Goal: Information Seeking & Learning: Learn about a topic

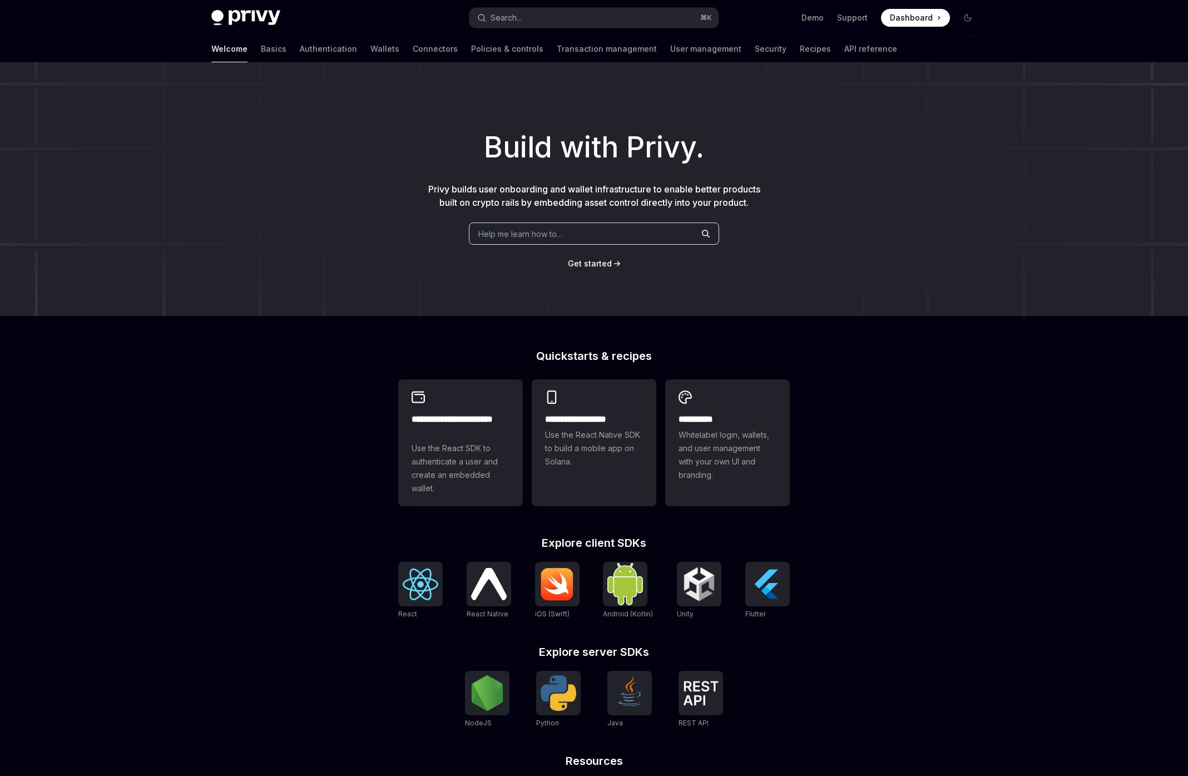
scroll to position [40, 0]
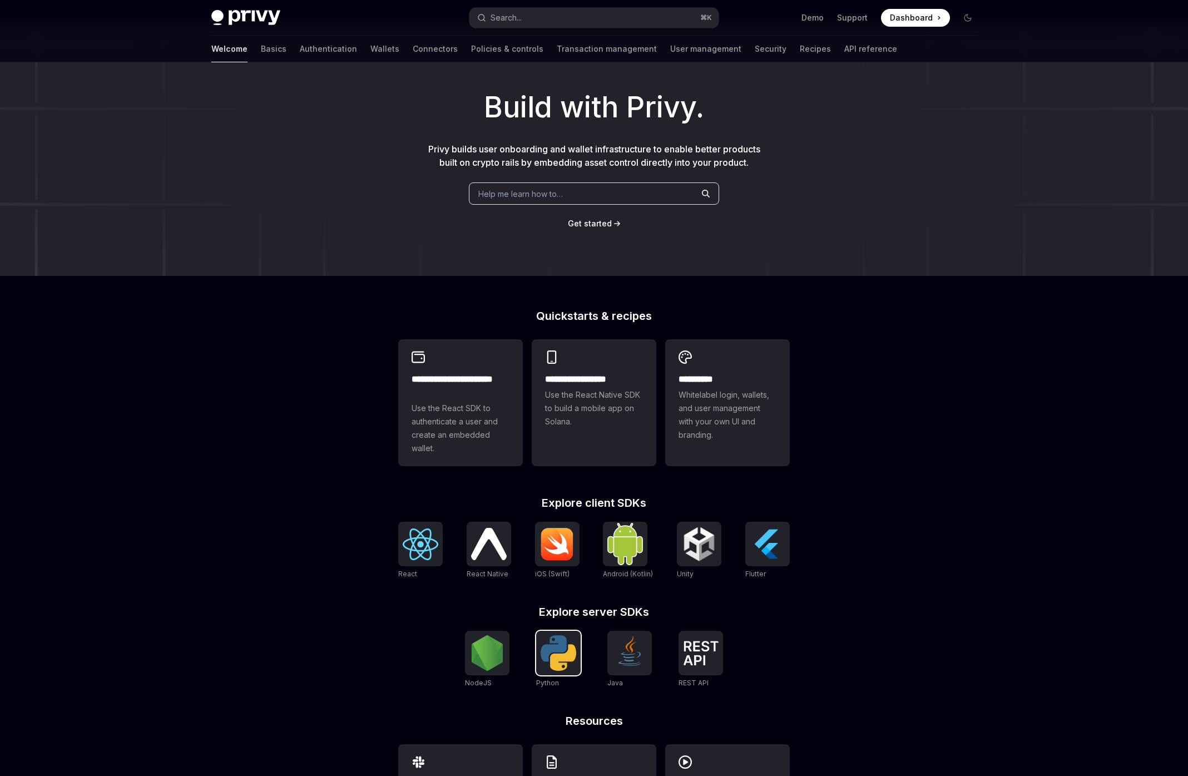
click at [564, 665] on img at bounding box center [559, 653] width 36 height 36
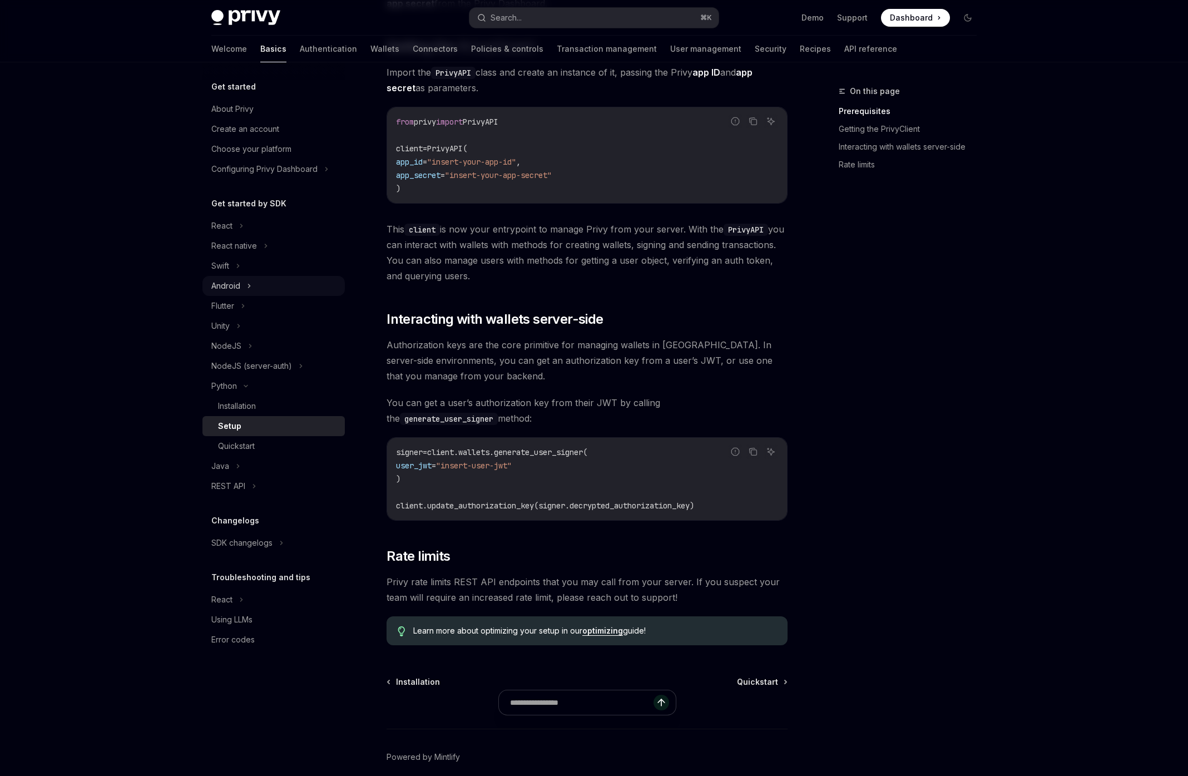
scroll to position [108, 0]
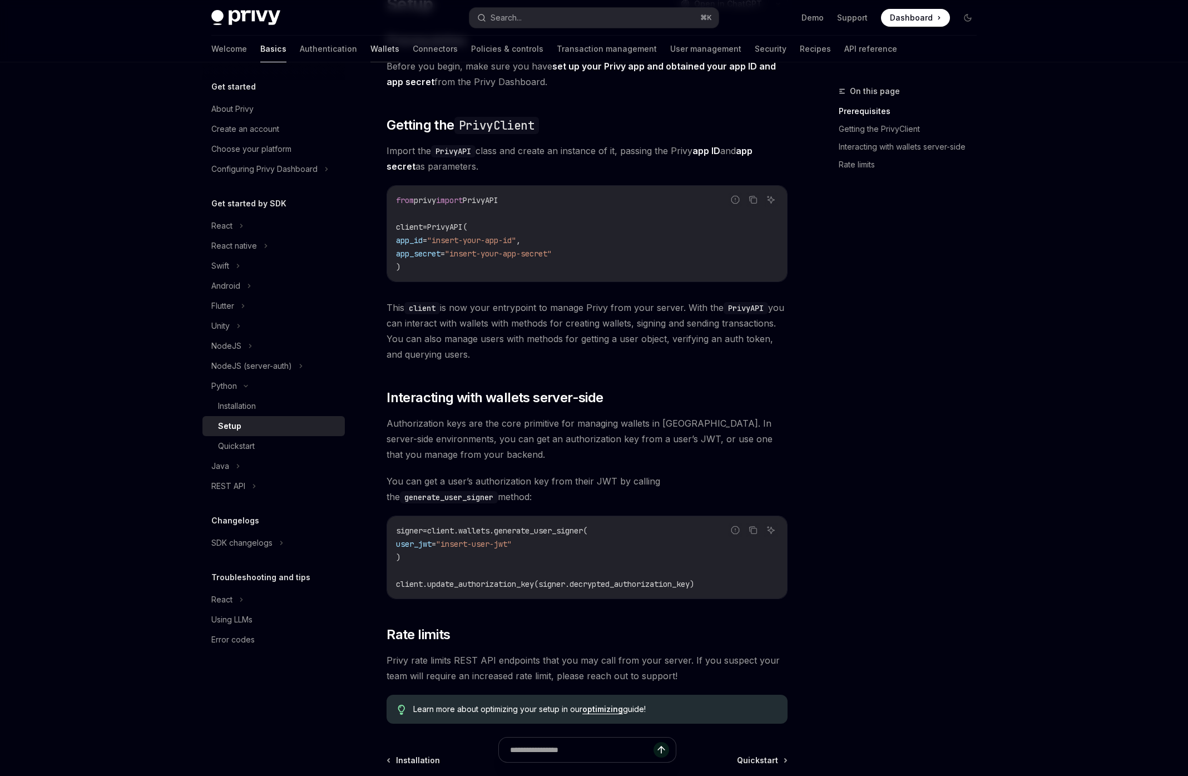
click at [370, 50] on link "Wallets" at bounding box center [384, 49] width 29 height 27
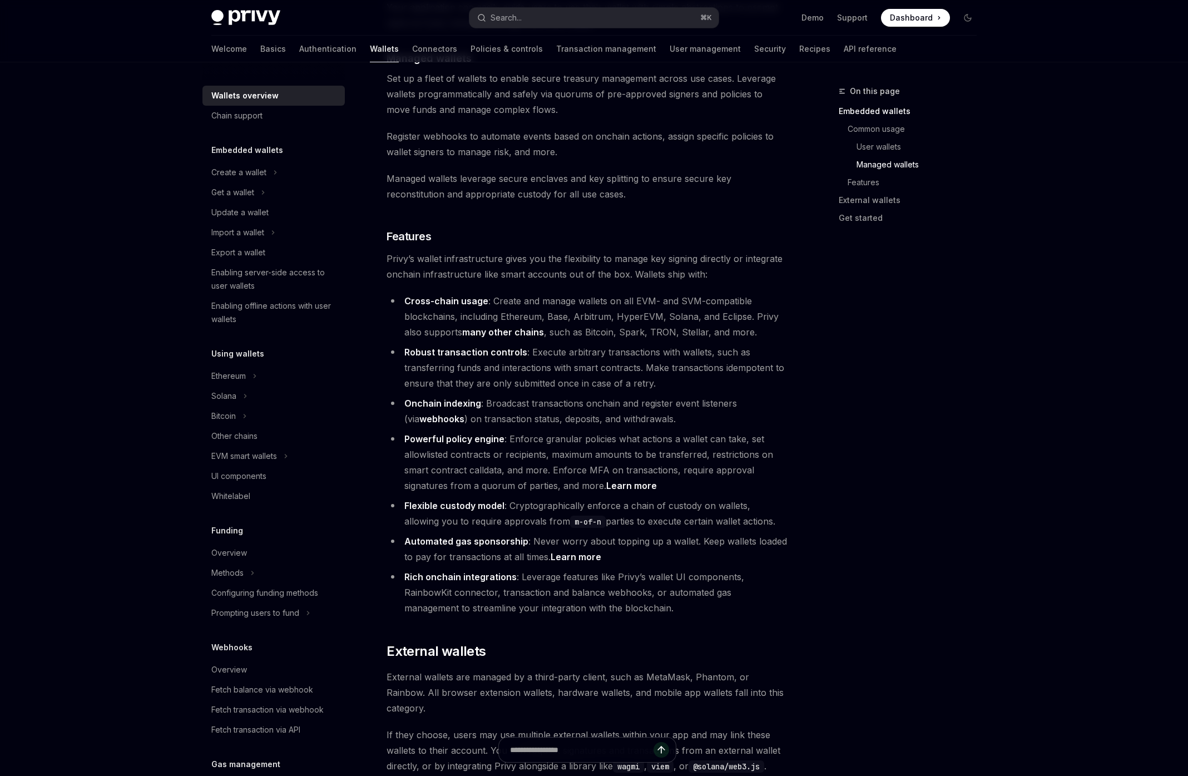
scroll to position [1453, 0]
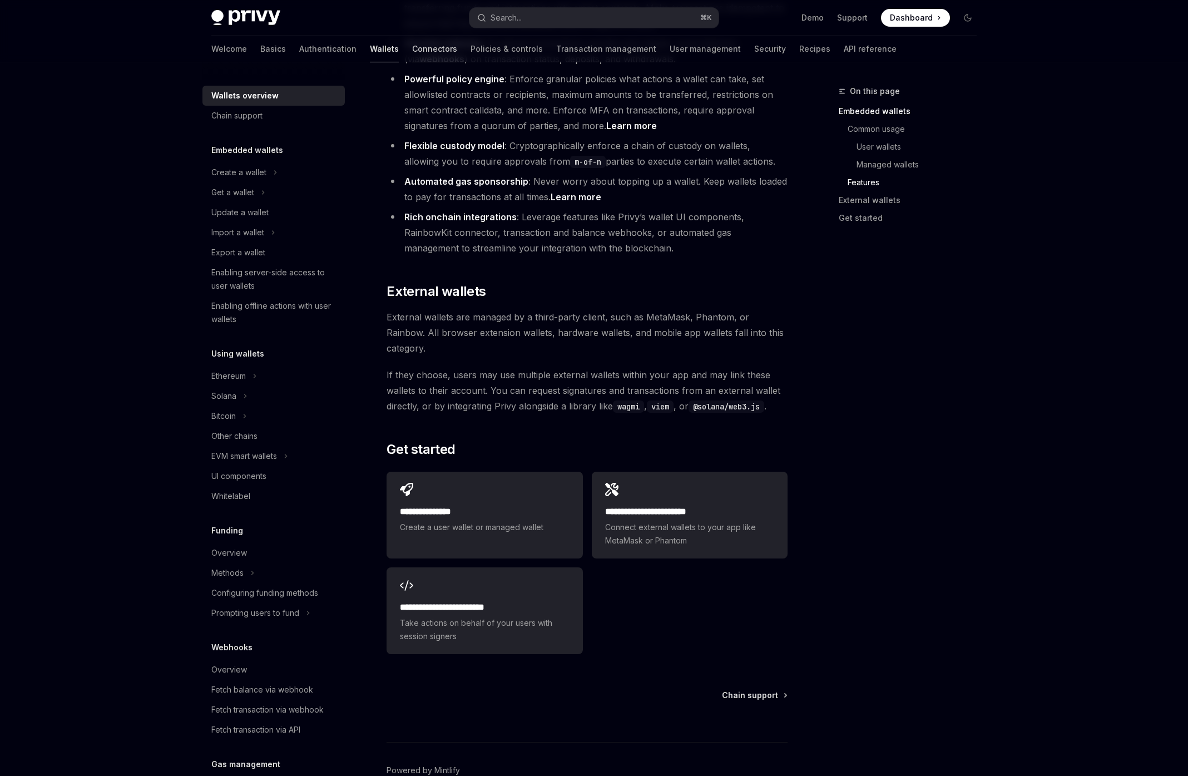
click at [412, 48] on link "Connectors" at bounding box center [434, 49] width 45 height 27
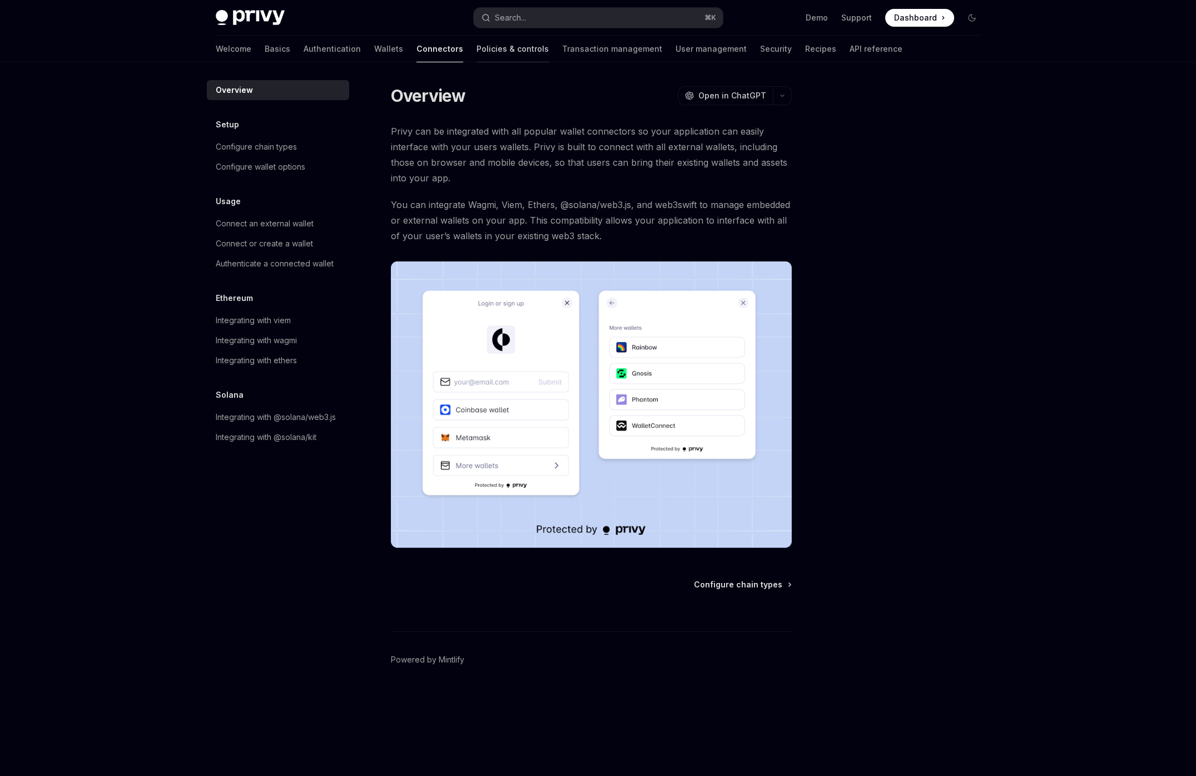
click at [477, 43] on link "Policies & controls" at bounding box center [513, 49] width 72 height 27
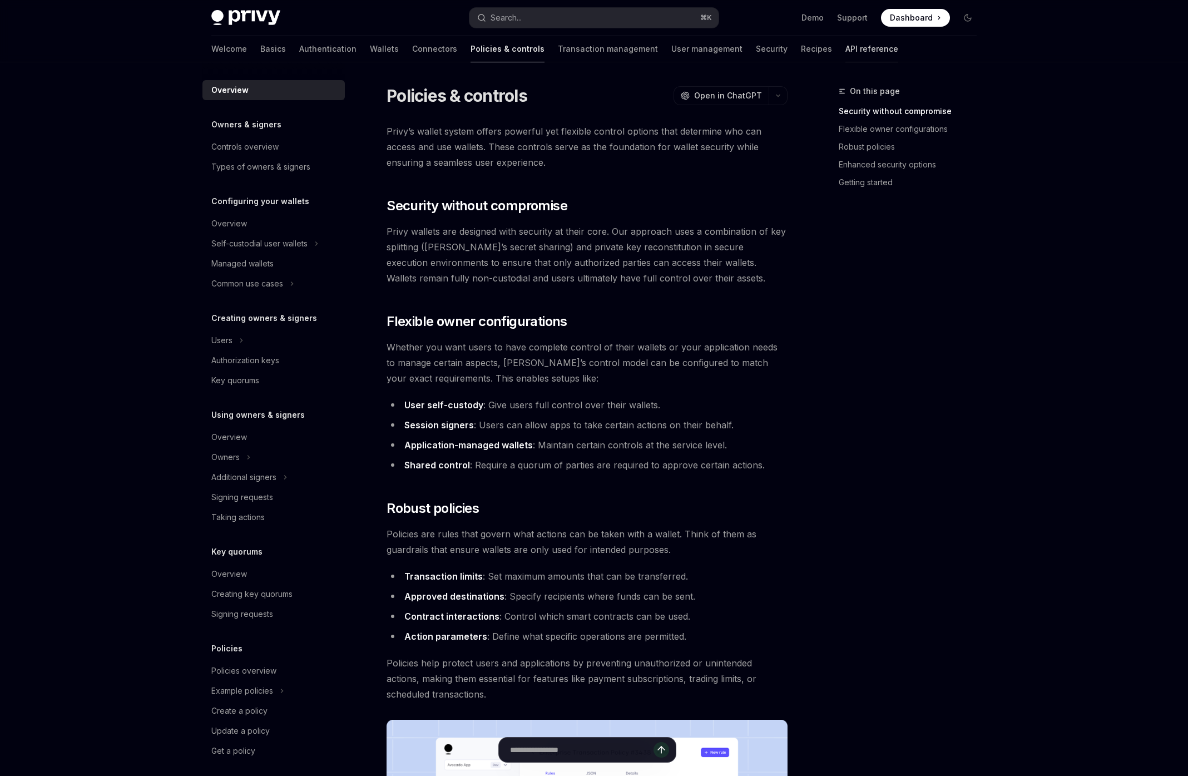
click at [845, 45] on link "API reference" at bounding box center [871, 49] width 53 height 27
type textarea "*"
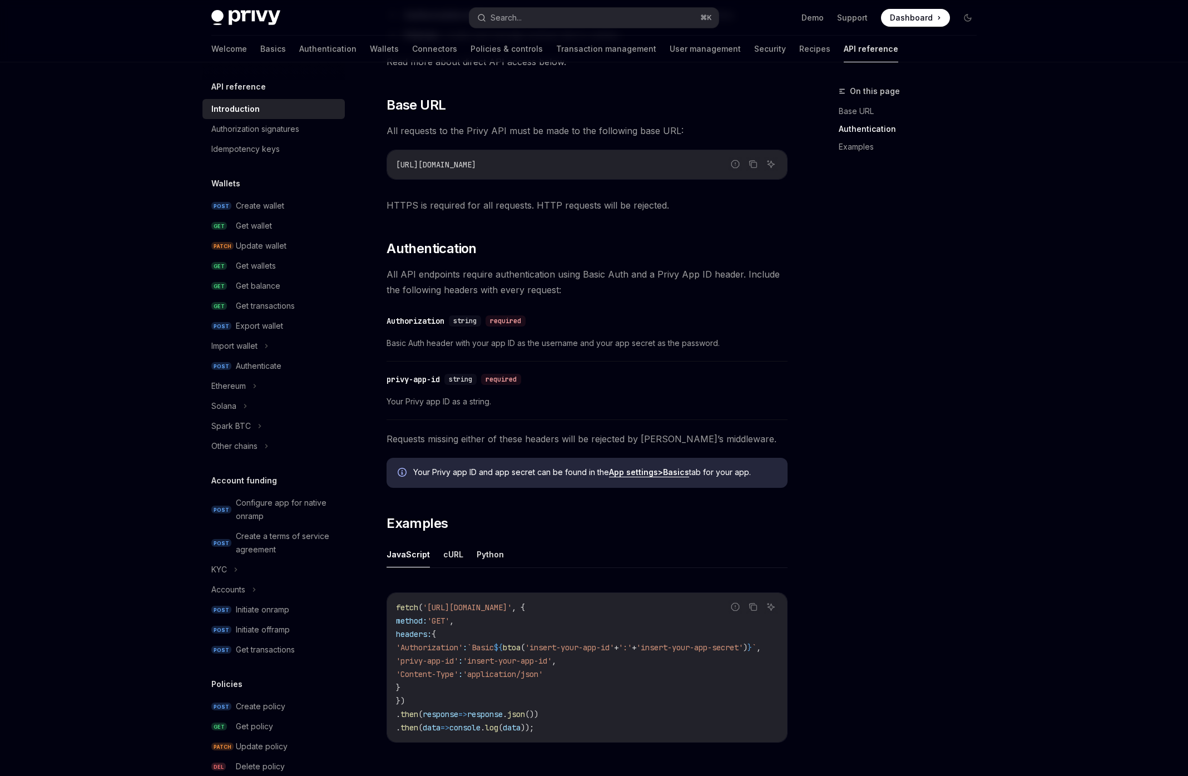
scroll to position [419, 0]
